Goal: Information Seeking & Learning: Check status

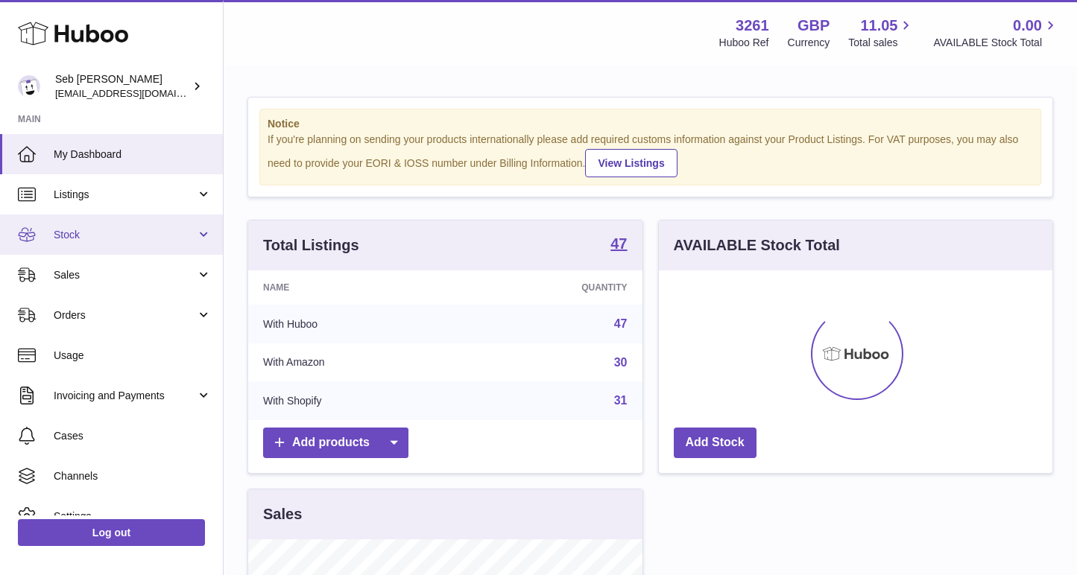
scroll to position [232, 393]
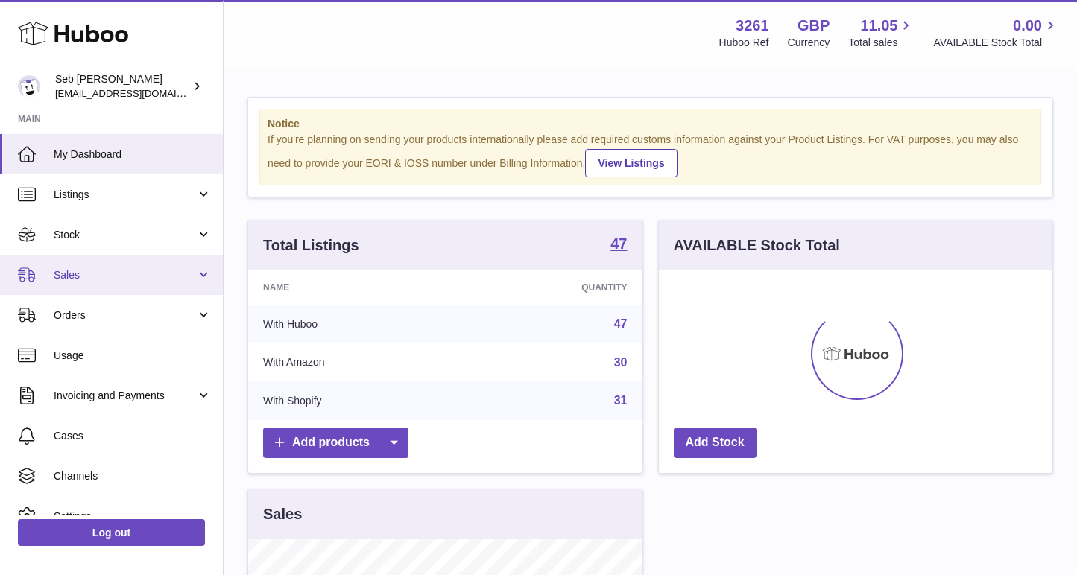
click at [180, 273] on span "Sales" at bounding box center [125, 275] width 142 height 14
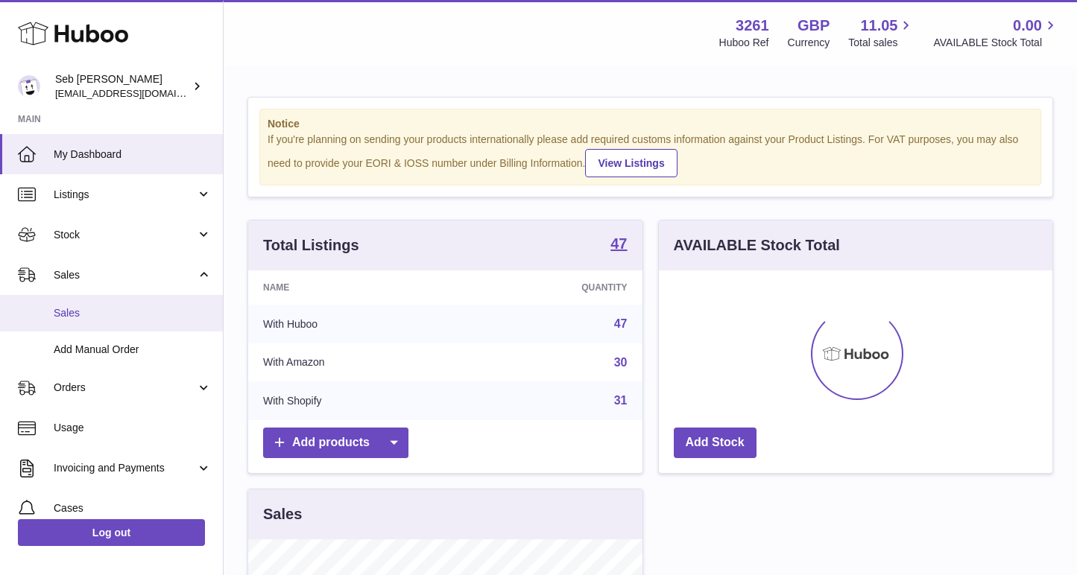
click at [174, 313] on span "Sales" at bounding box center [133, 313] width 158 height 14
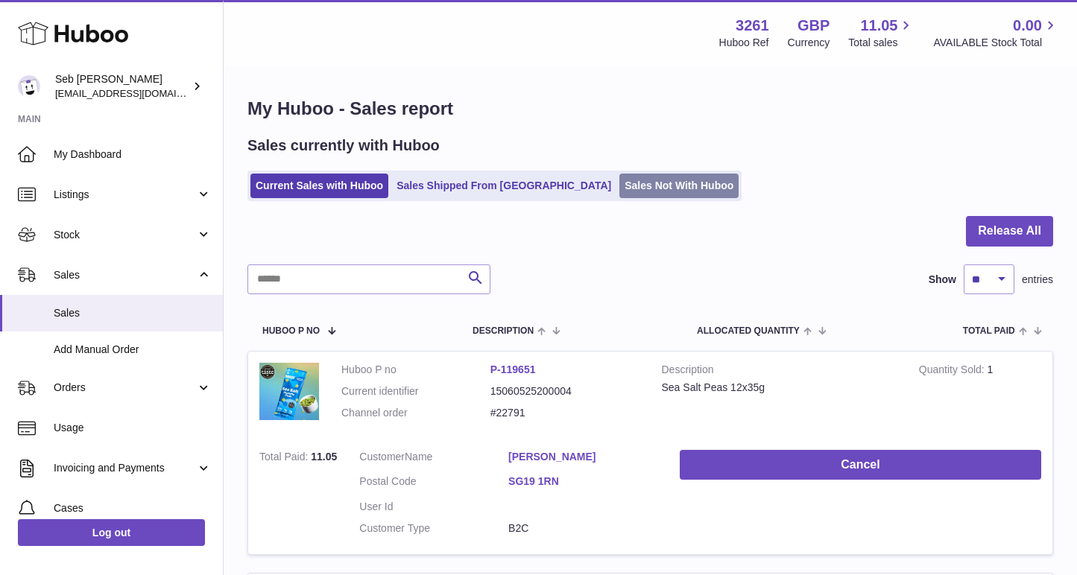
click at [619, 180] on link "Sales Not With Huboo" at bounding box center [678, 186] width 119 height 25
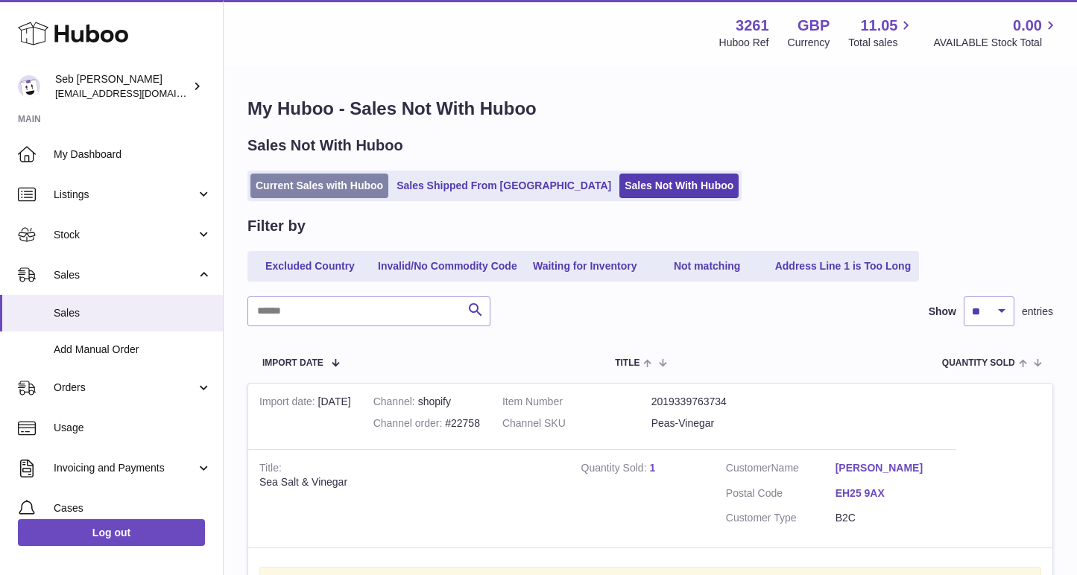
click at [344, 194] on link "Current Sales with Huboo" at bounding box center [319, 186] width 138 height 25
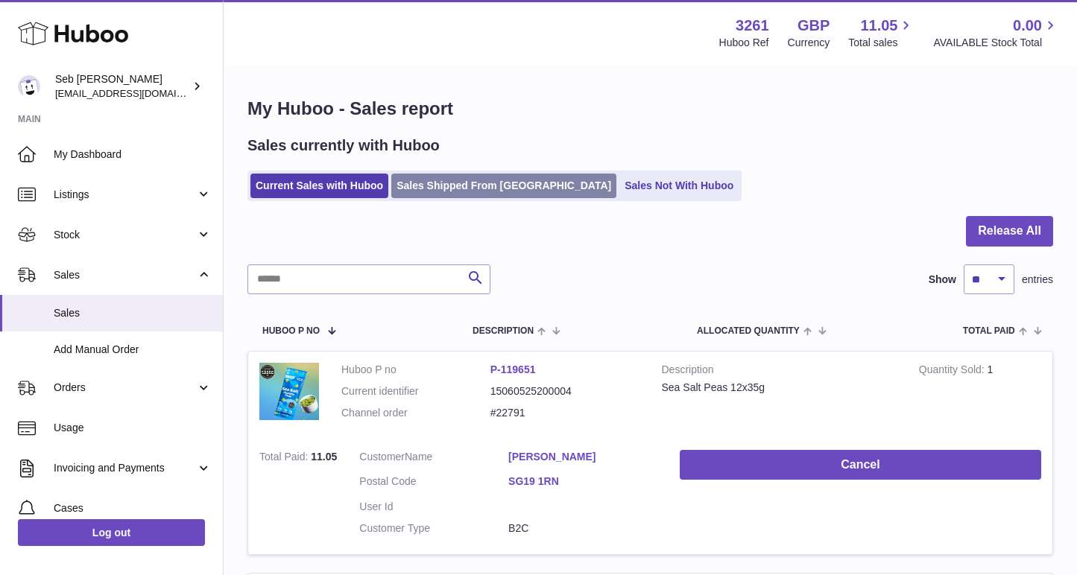
click at [451, 178] on link "Sales Shipped From [GEOGRAPHIC_DATA]" at bounding box center [503, 186] width 225 height 25
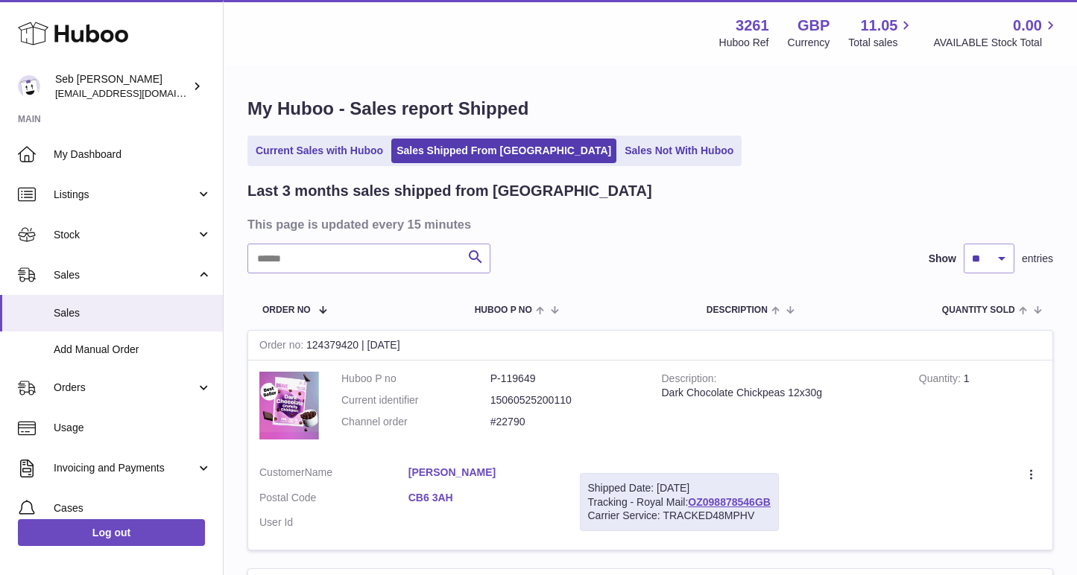
click at [362, 226] on h3 "This page is updated every 15 minutes" at bounding box center [648, 224] width 802 height 16
click at [358, 246] on input "text" at bounding box center [368, 259] width 243 height 30
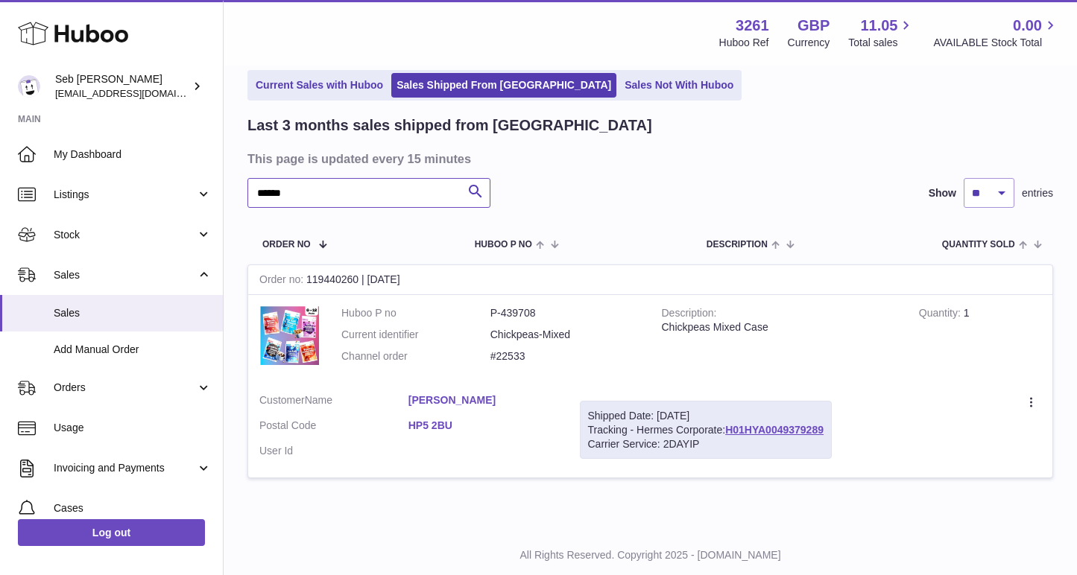
scroll to position [104, 0]
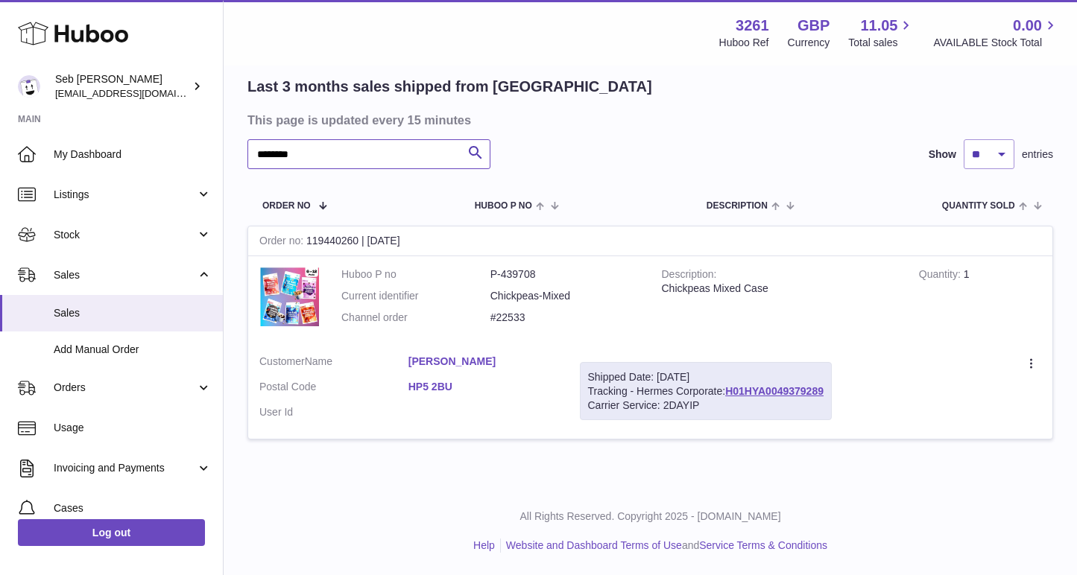
type input "********"
